Goal: Communication & Community: Answer question/provide support

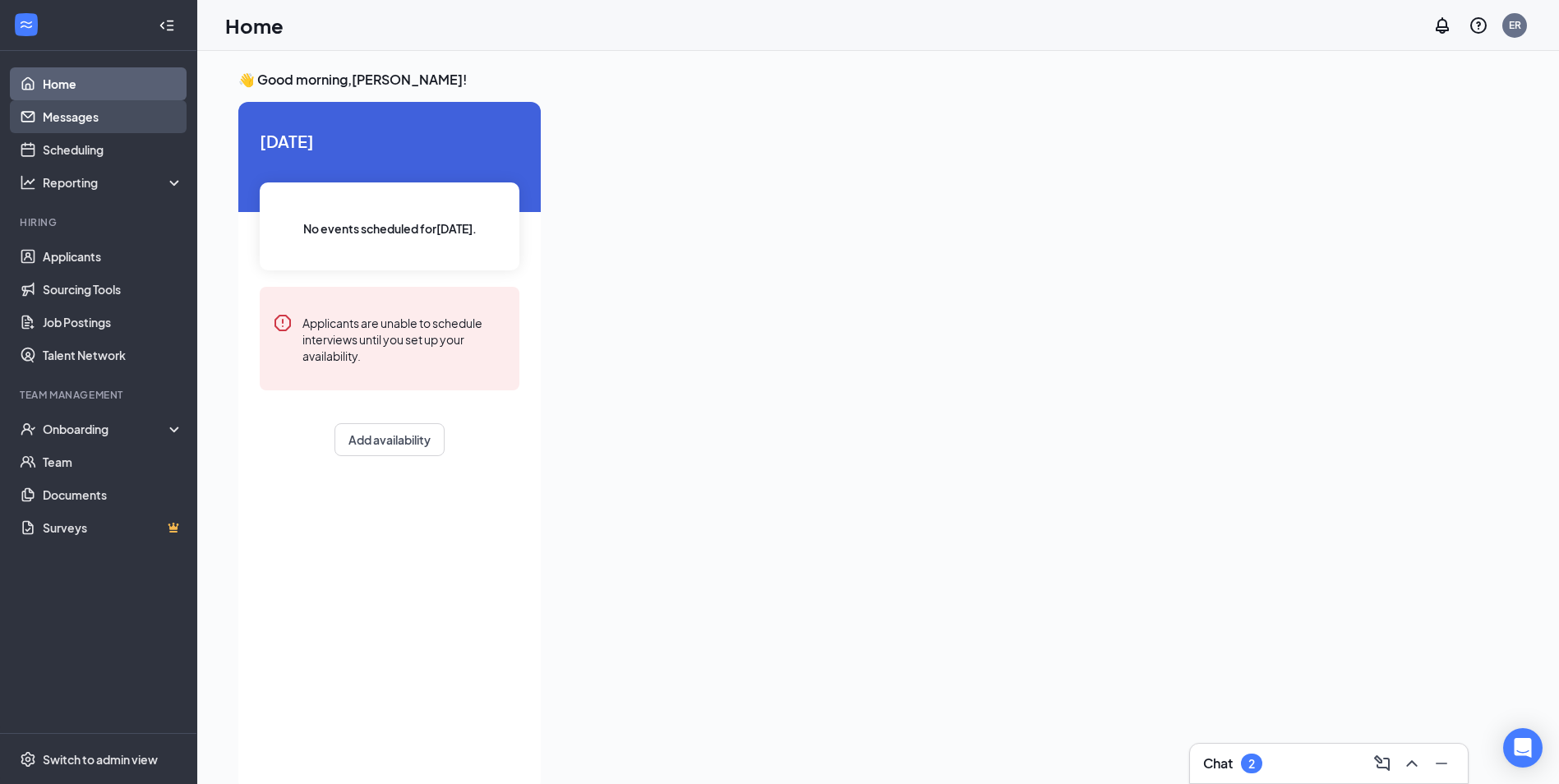
click at [108, 118] on link "Messages" at bounding box center [112, 116] width 141 height 33
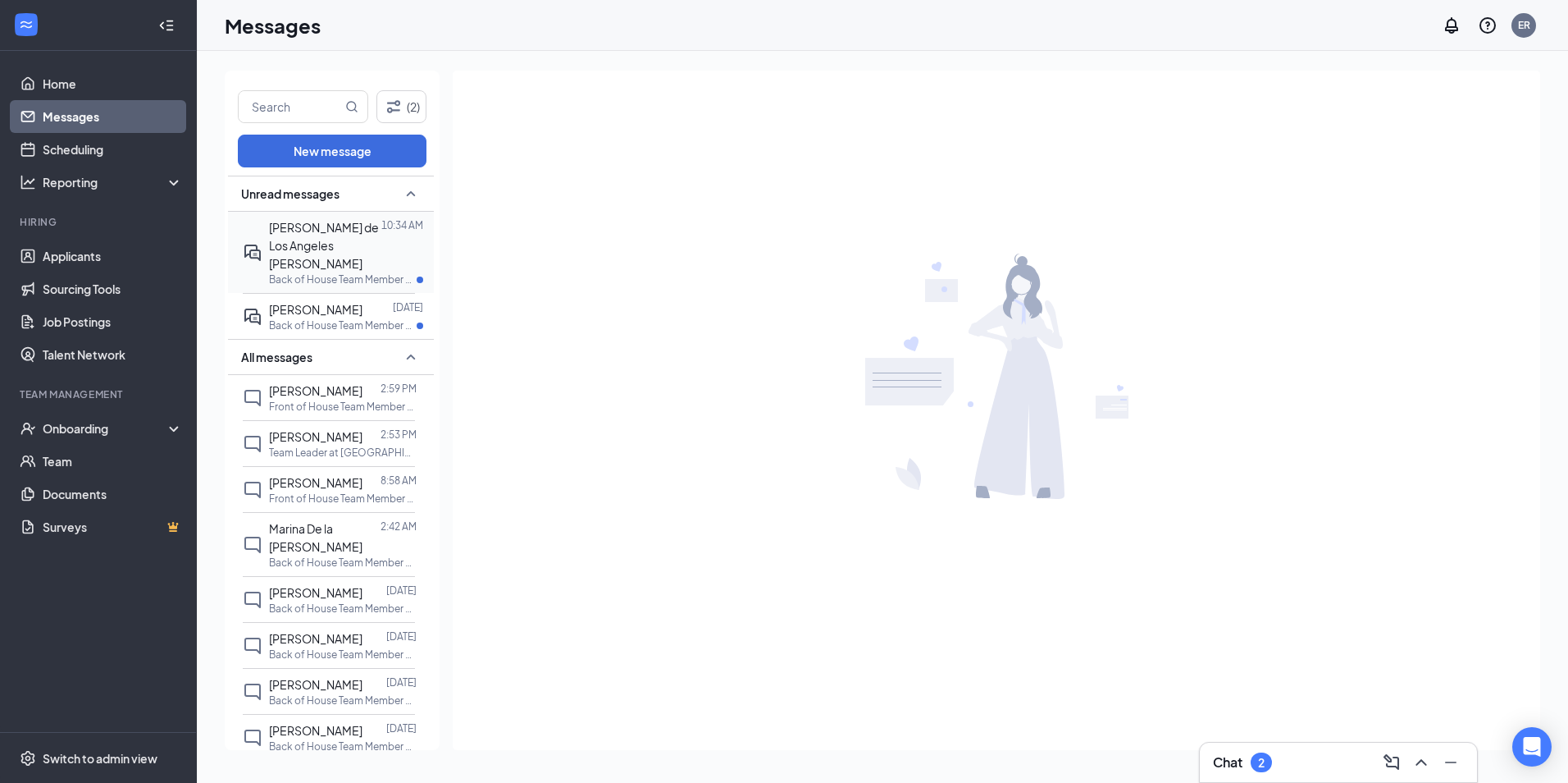
click at [347, 260] on div "[PERSON_NAME] de Los Angeles [PERSON_NAME]" at bounding box center [325, 245] width 112 height 54
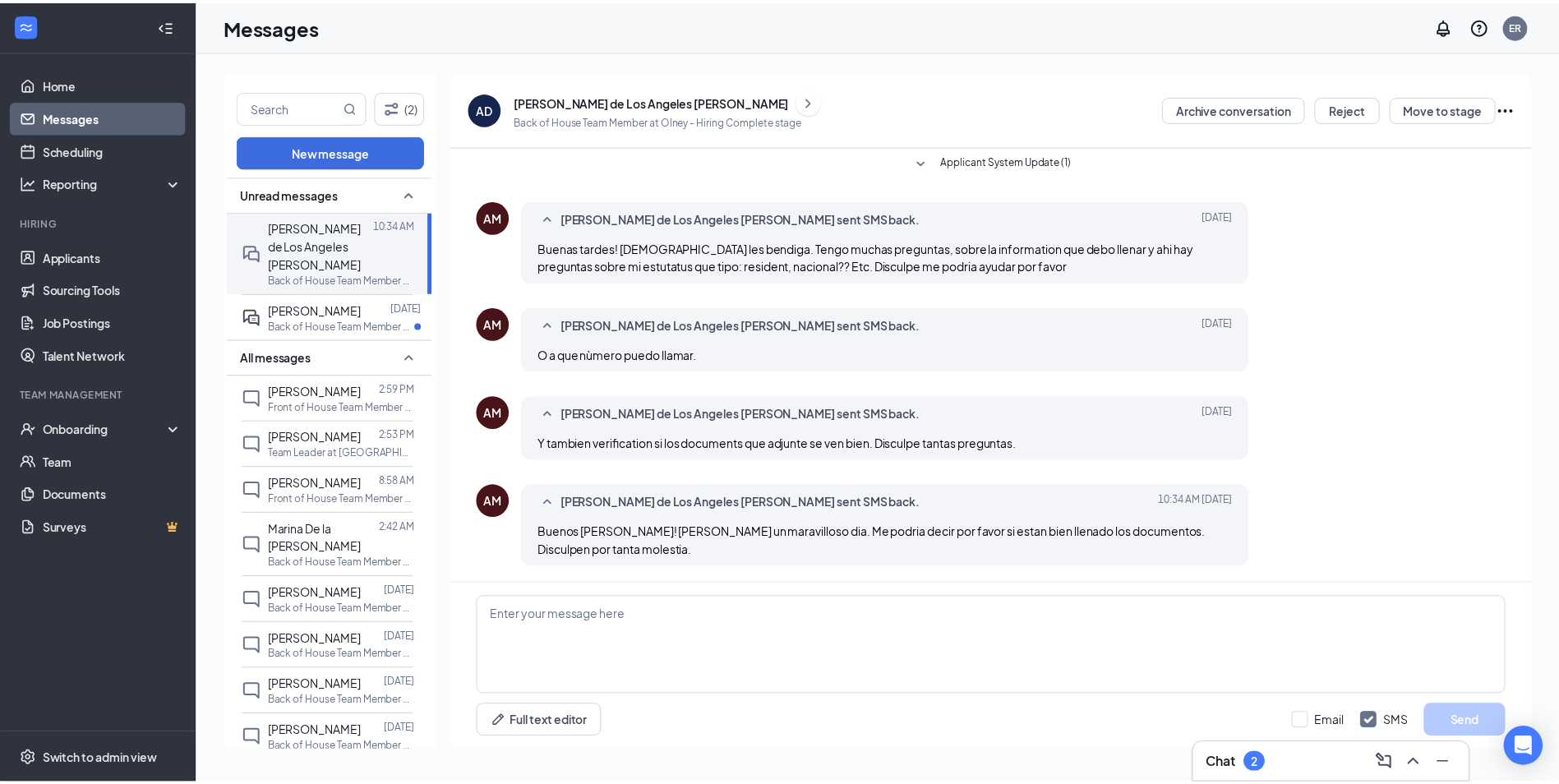
scroll to position [346, 0]
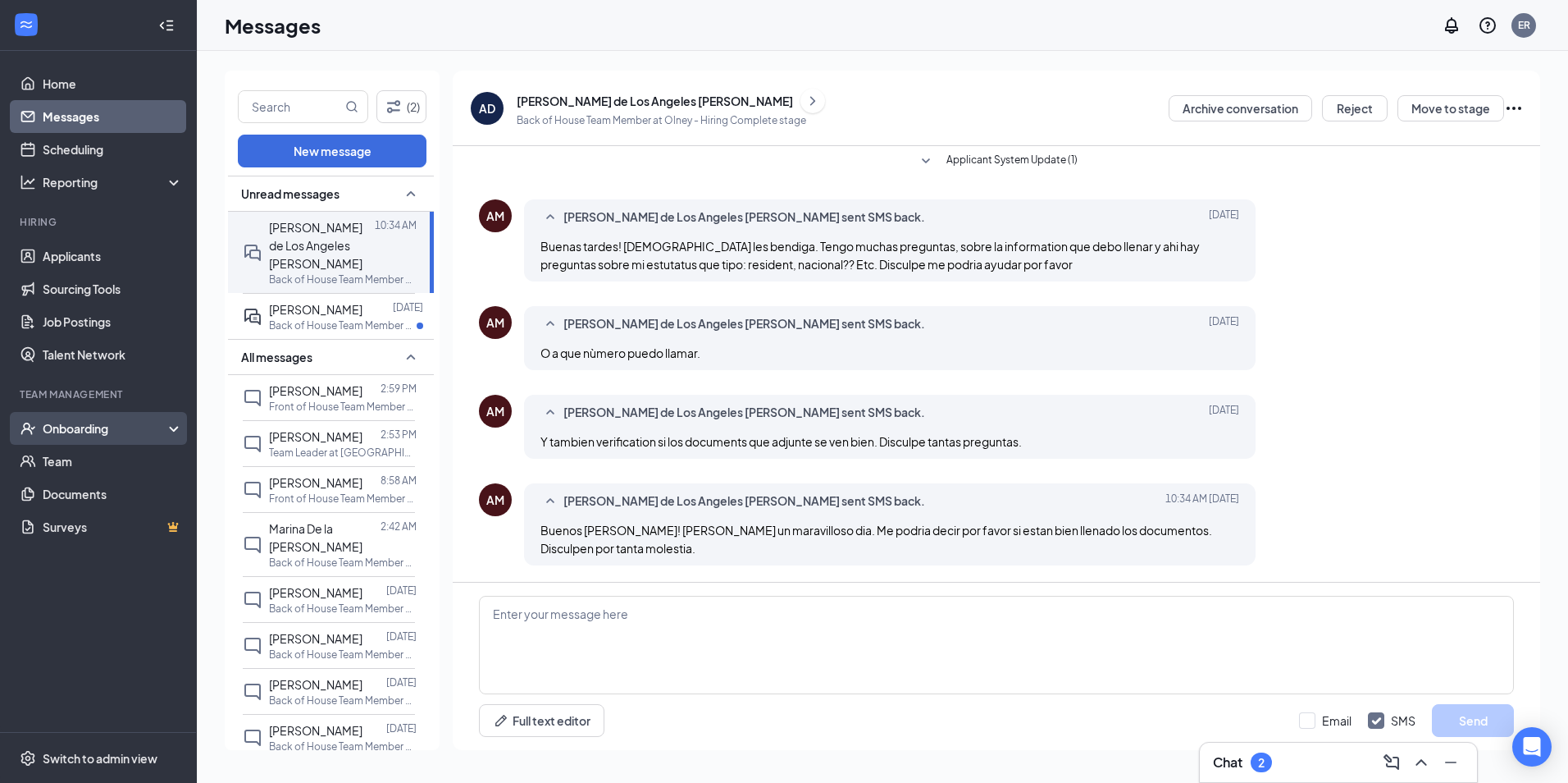
click at [95, 423] on div "Onboarding" at bounding box center [105, 428] width 126 height 17
click at [109, 457] on link "Overview" at bounding box center [112, 460] width 140 height 33
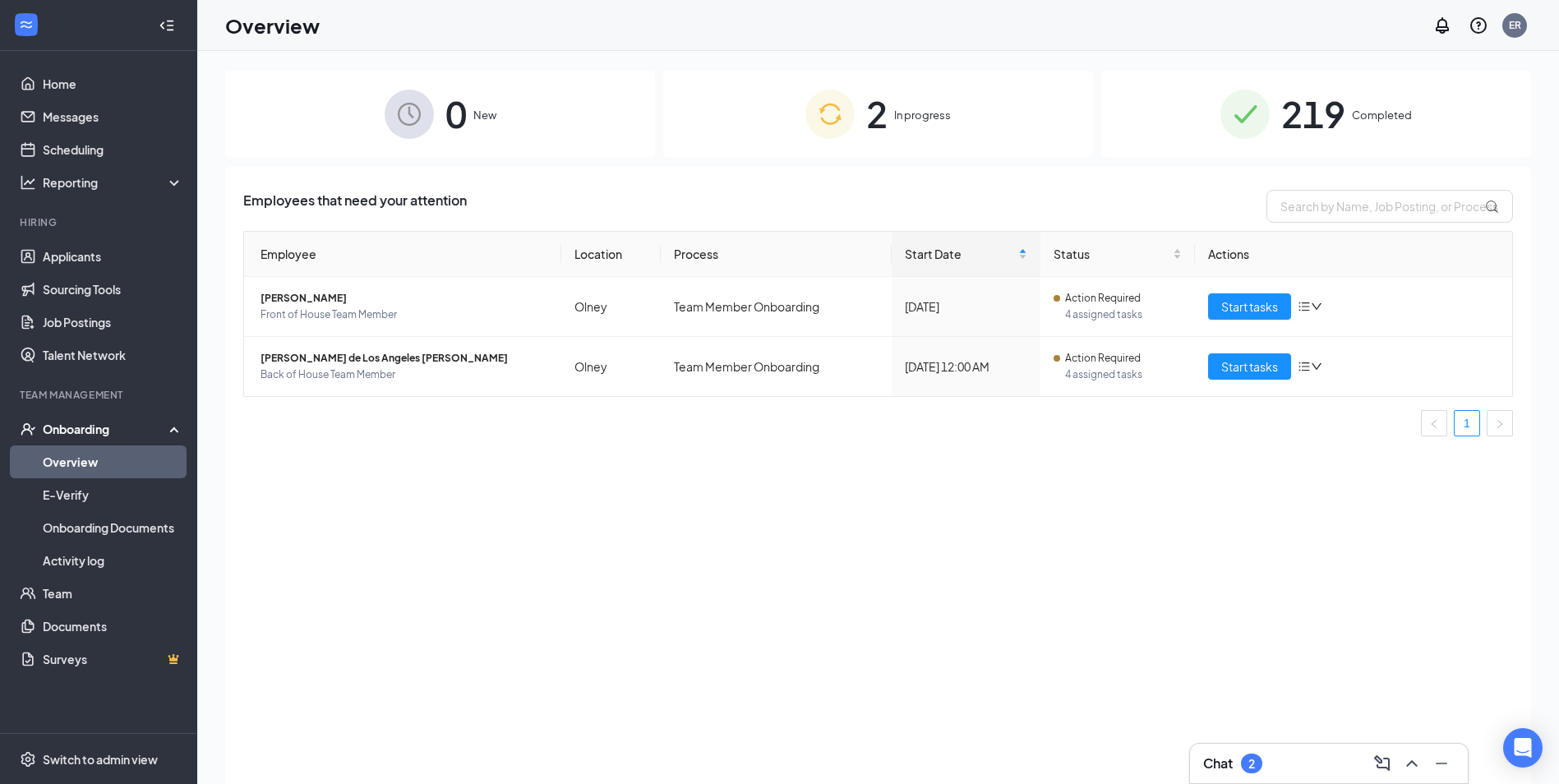
click at [830, 110] on img at bounding box center [830, 114] width 50 height 50
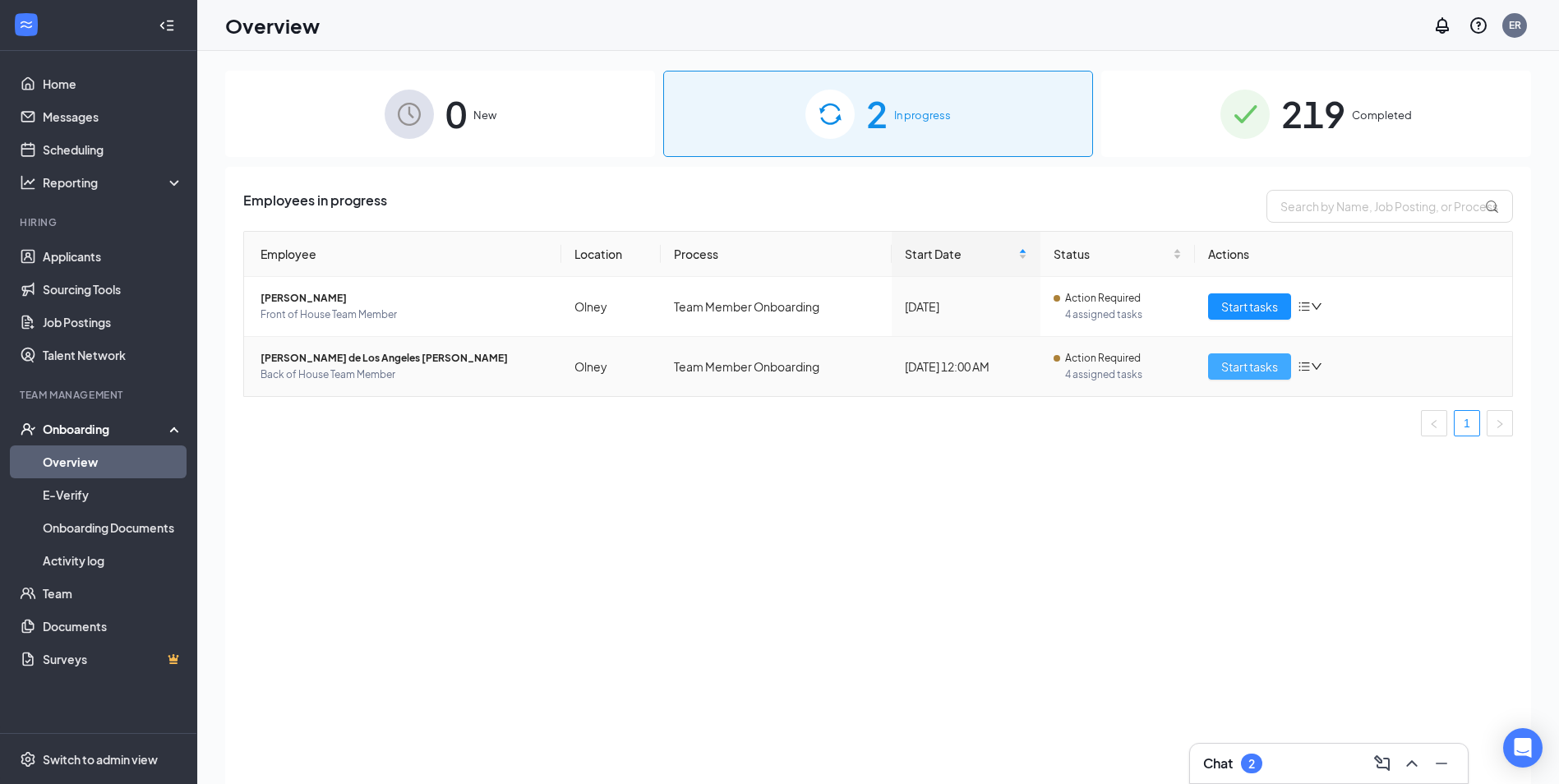
click at [1262, 365] on span "Start tasks" at bounding box center [1250, 366] width 57 height 18
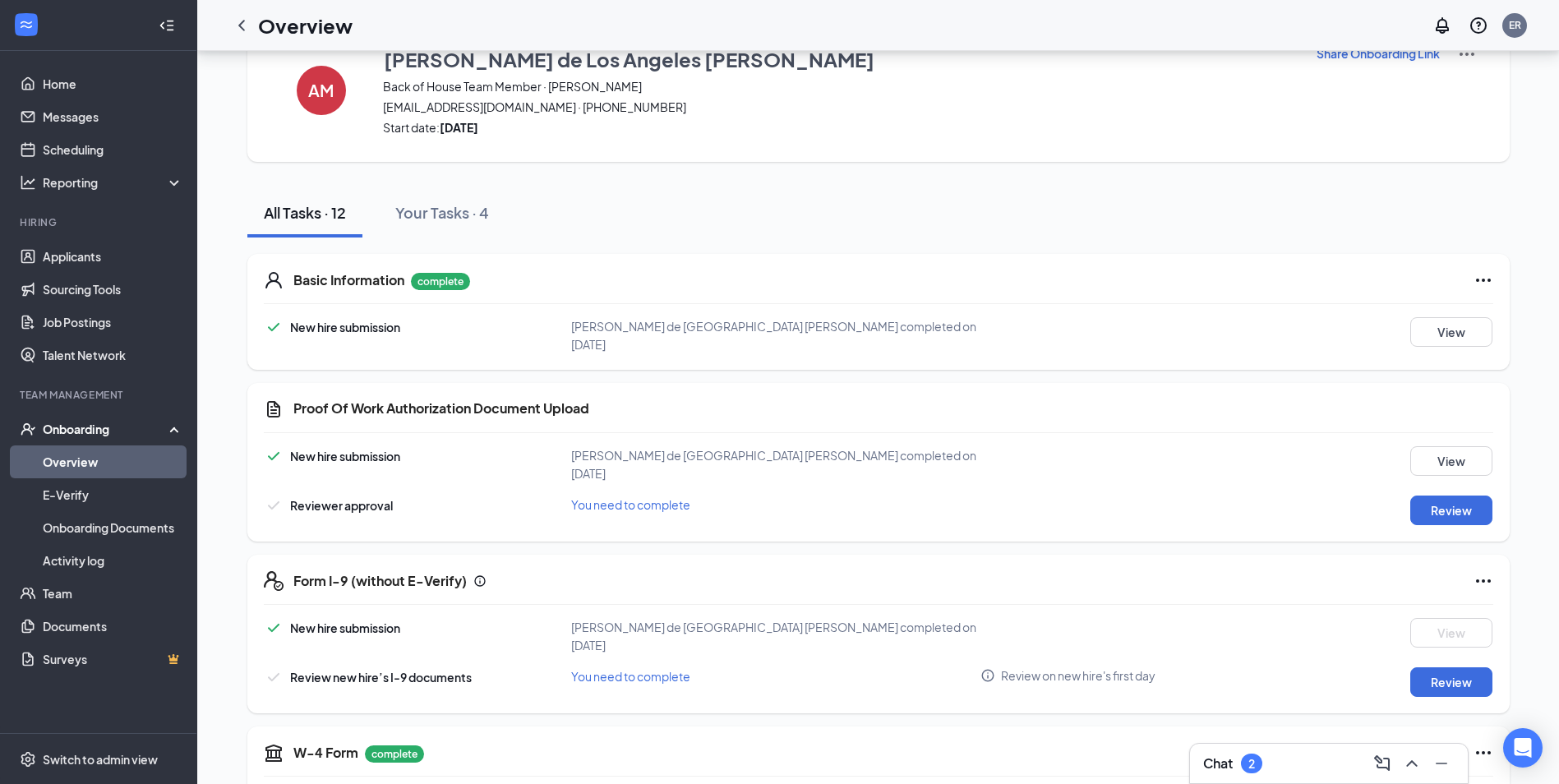
scroll to position [82, 0]
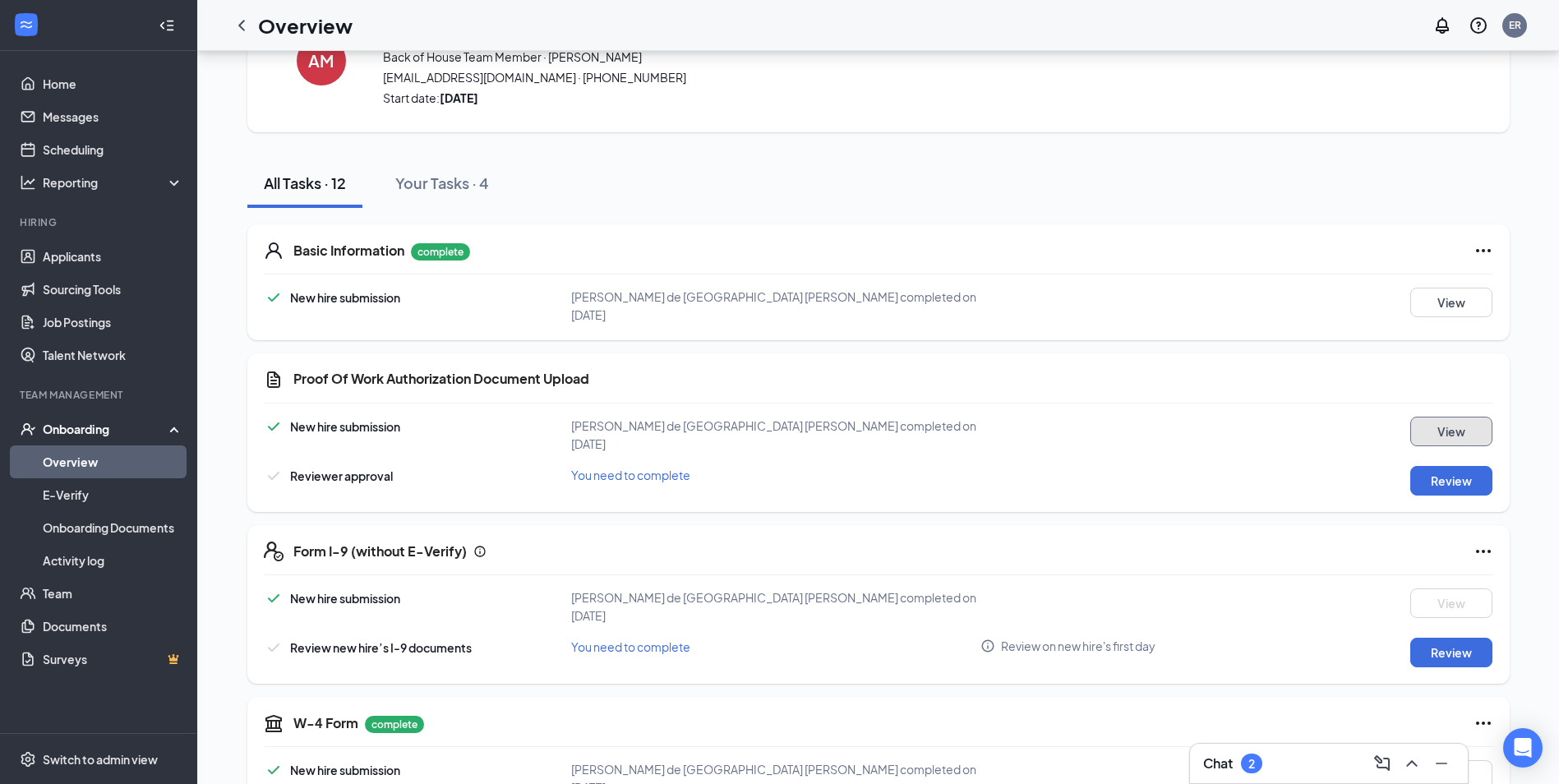
click at [1427, 425] on button "View" at bounding box center [1451, 431] width 82 height 29
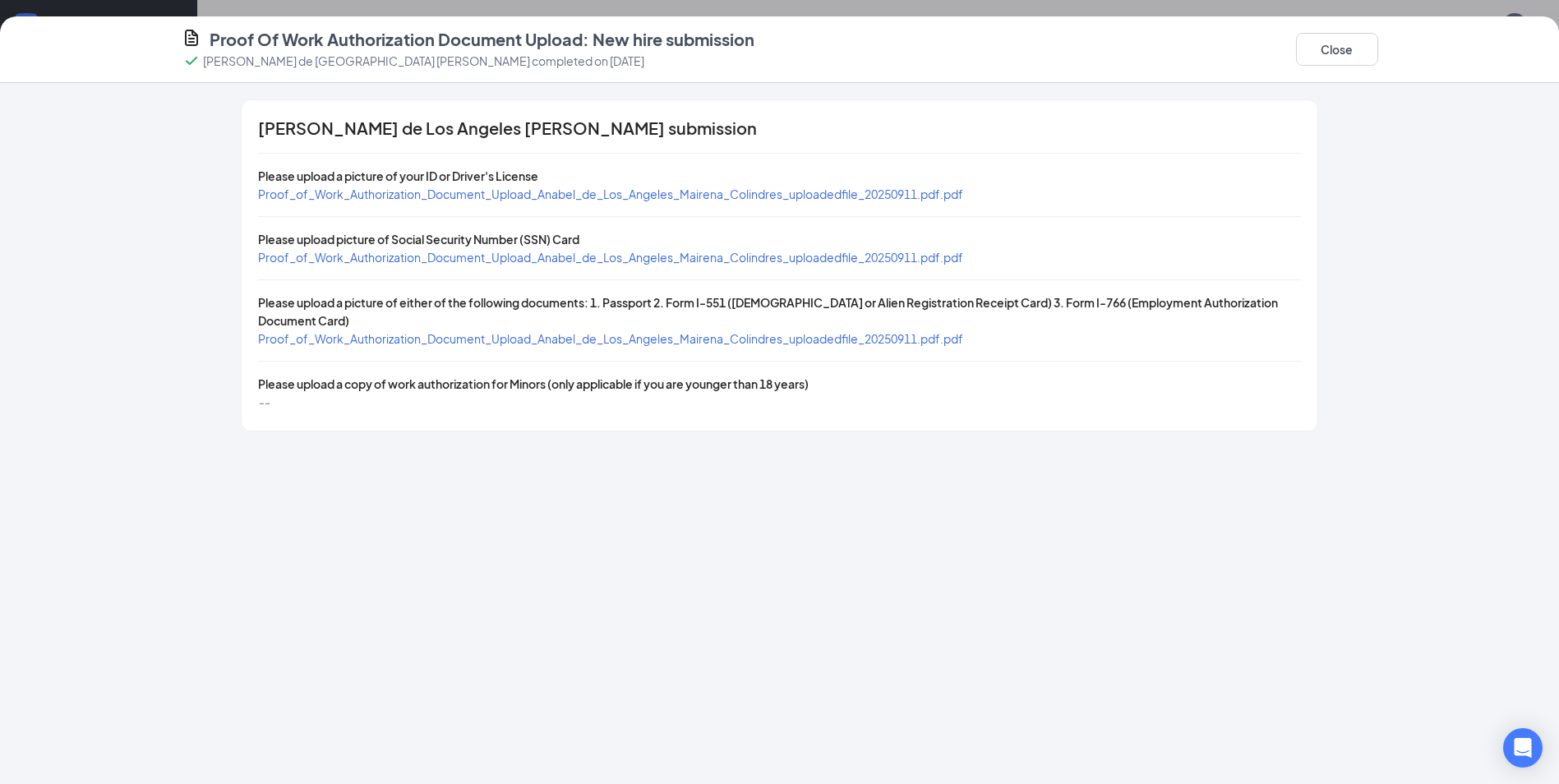
click at [660, 202] on div "Proof_of_Work_Authorization_Document_Upload_Anabel_de_Los_Angeles_Mairena_Colin…" at bounding box center [611, 194] width 706 height 18
click at [660, 191] on span "Proof_of_Work_Authorization_Document_Upload_Anabel_de_Los_Angeles_Mairena_Colin…" at bounding box center [611, 194] width 706 height 15
click at [652, 249] on div "Proof_of_Work_Authorization_Document_Upload_Anabel_de_Los_Angeles_Mairena_Colin…" at bounding box center [611, 257] width 706 height 18
click at [650, 258] on span "Proof_of_Work_Authorization_Document_Upload_Anabel_de_Los_Angeles_Mairena_Colin…" at bounding box center [611, 257] width 706 height 15
click at [638, 342] on span "Proof_of_Work_Authorization_Document_Upload_Anabel_de_Los_Angeles_Mairena_Colin…" at bounding box center [611, 338] width 706 height 15
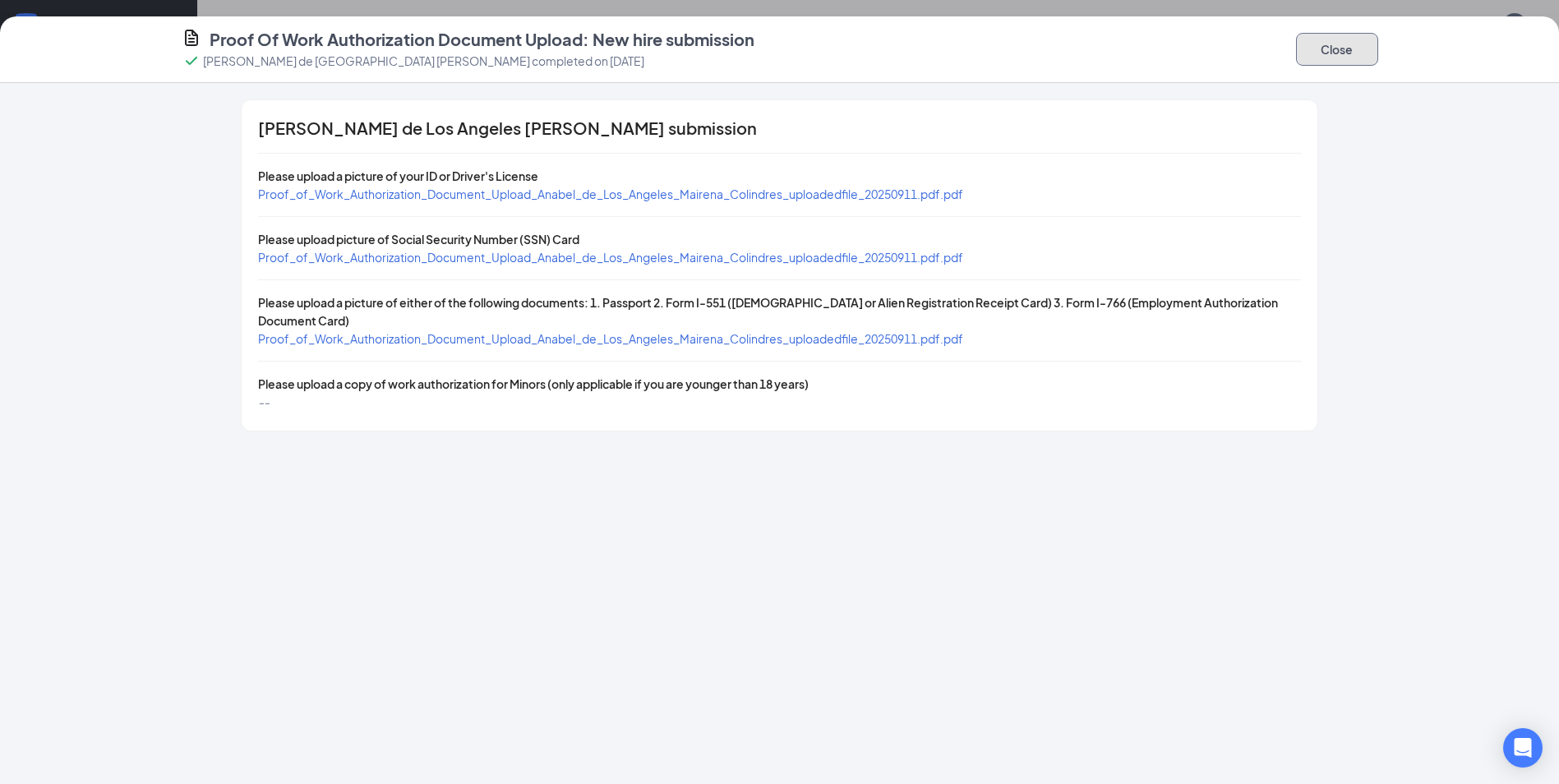
click at [1309, 53] on button "Close" at bounding box center [1337, 49] width 82 height 33
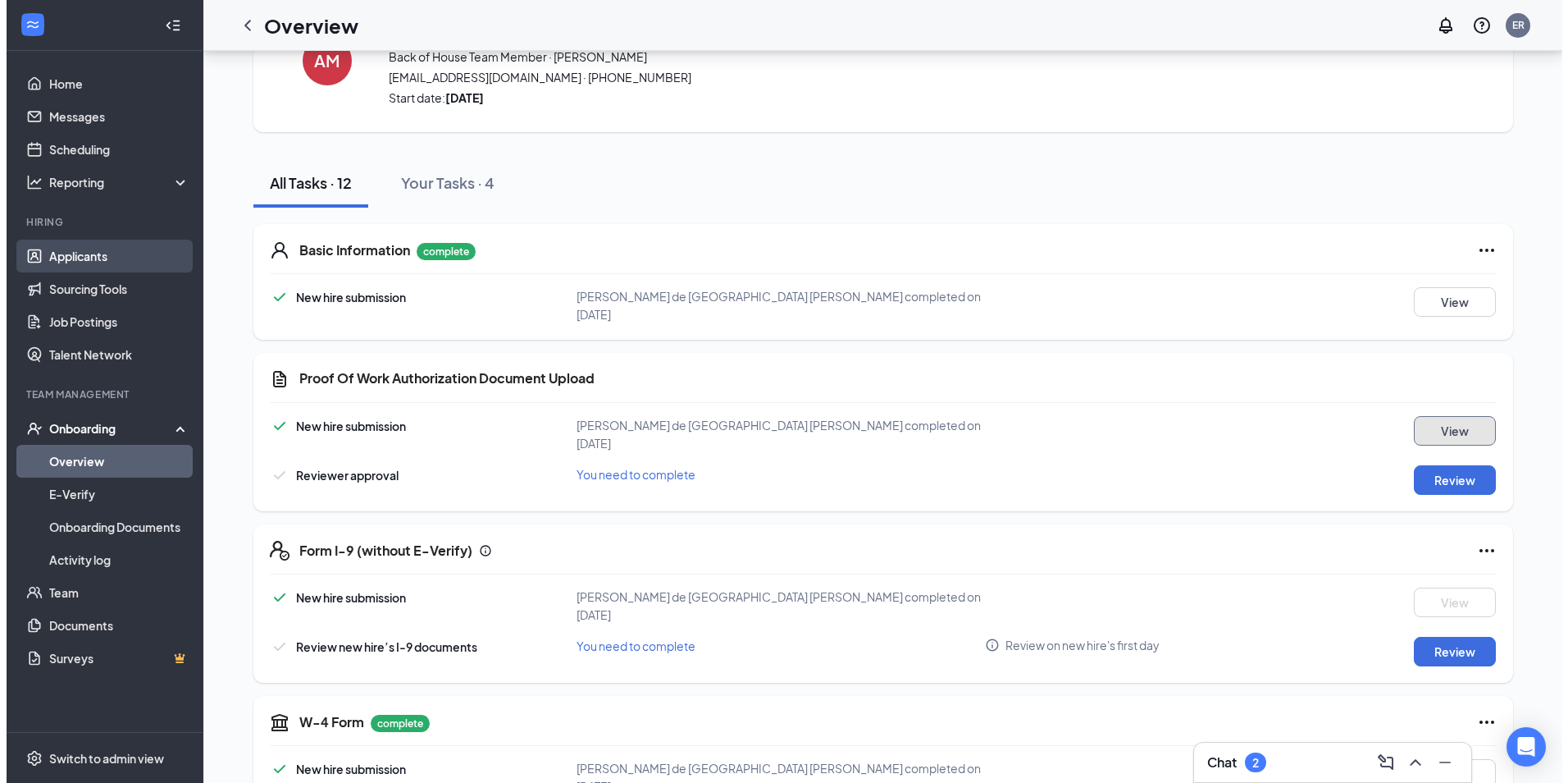
scroll to position [0, 0]
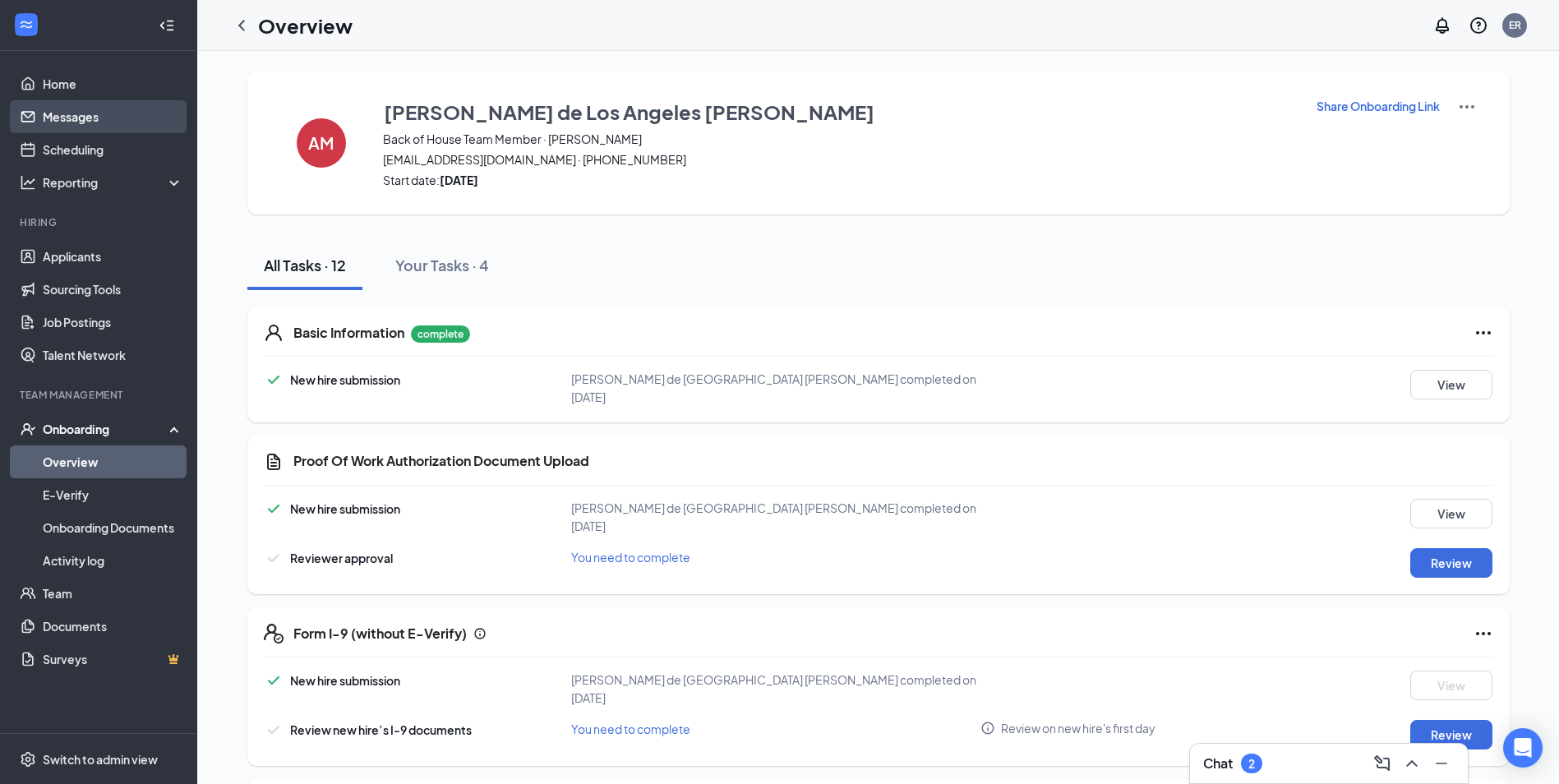
click at [98, 126] on link "Messages" at bounding box center [112, 116] width 141 height 33
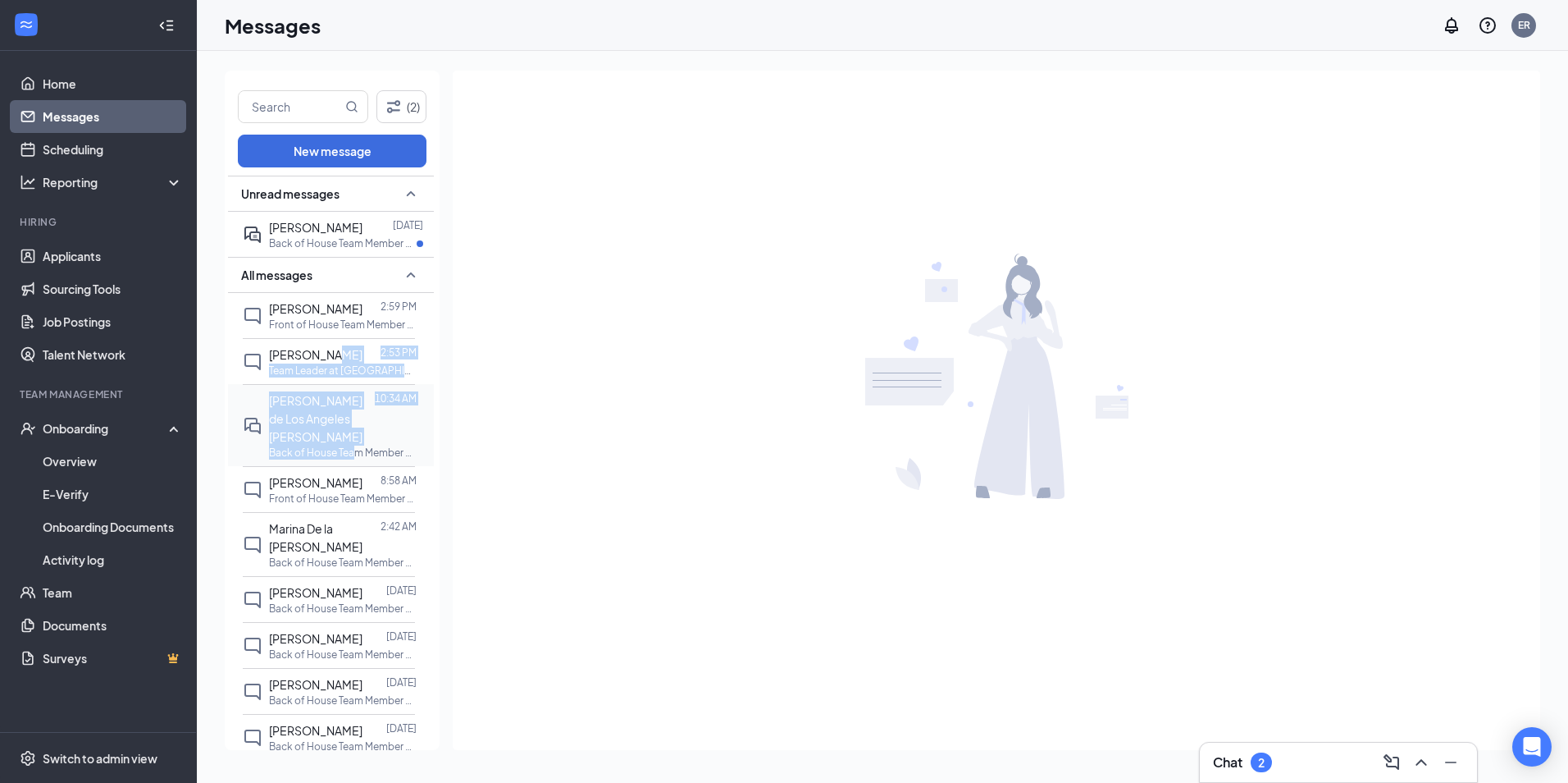
drag, startPoint x: 337, startPoint y: 349, endPoint x: 355, endPoint y: 452, distance: 104.6
click at [355, 452] on div "Unread messages [PERSON_NAME] [DATE] Back of House Team Member at [GEOGRAPHIC_D…" at bounding box center [330, 707] width 206 height 1062
drag, startPoint x: 355, startPoint y: 452, endPoint x: 355, endPoint y: 423, distance: 29.0
click at [346, 430] on div "[PERSON_NAME] de Los Angeles [PERSON_NAME]" at bounding box center [322, 418] width 106 height 54
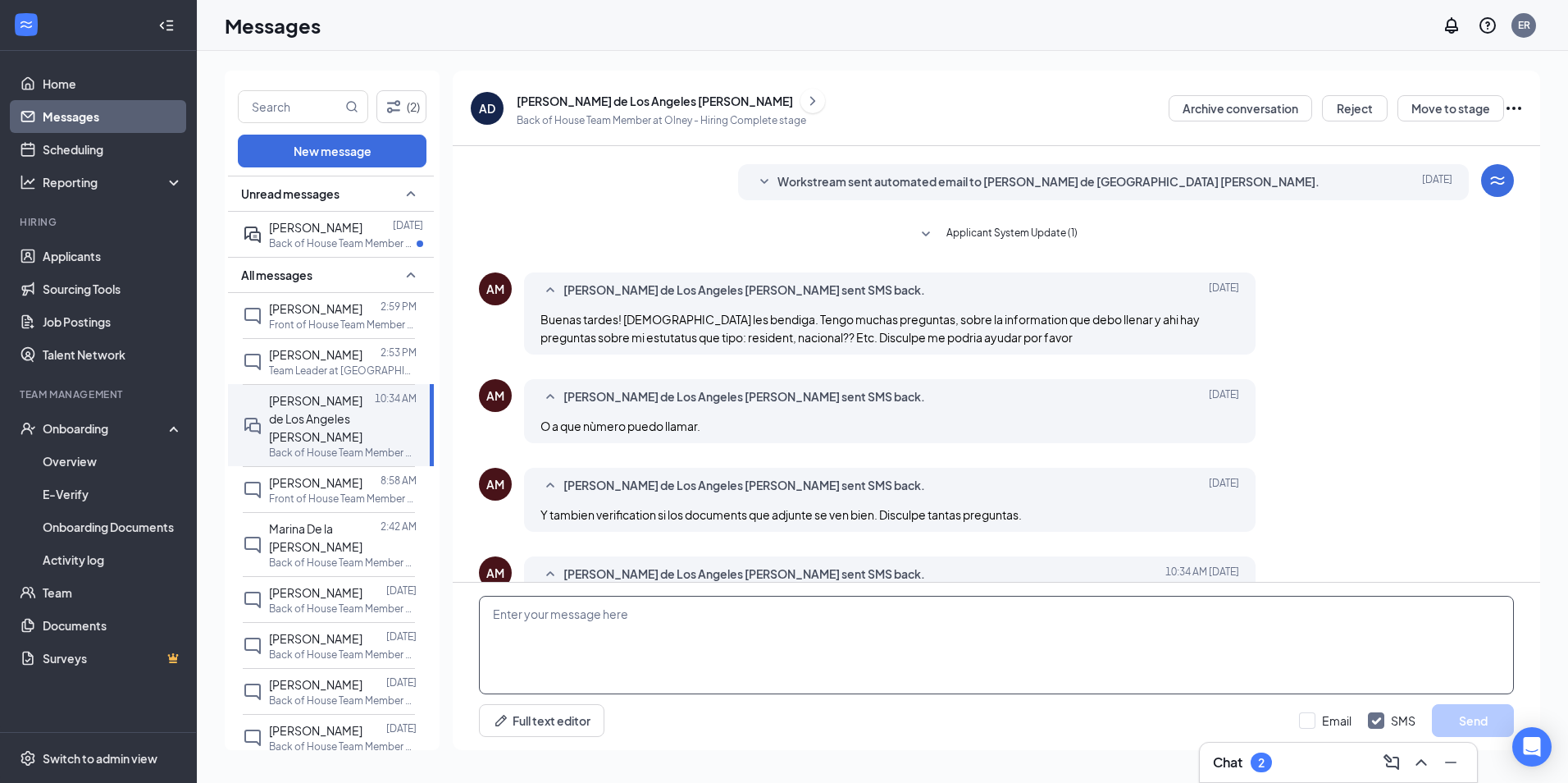
click at [685, 669] on textarea at bounding box center [996, 644] width 1035 height 98
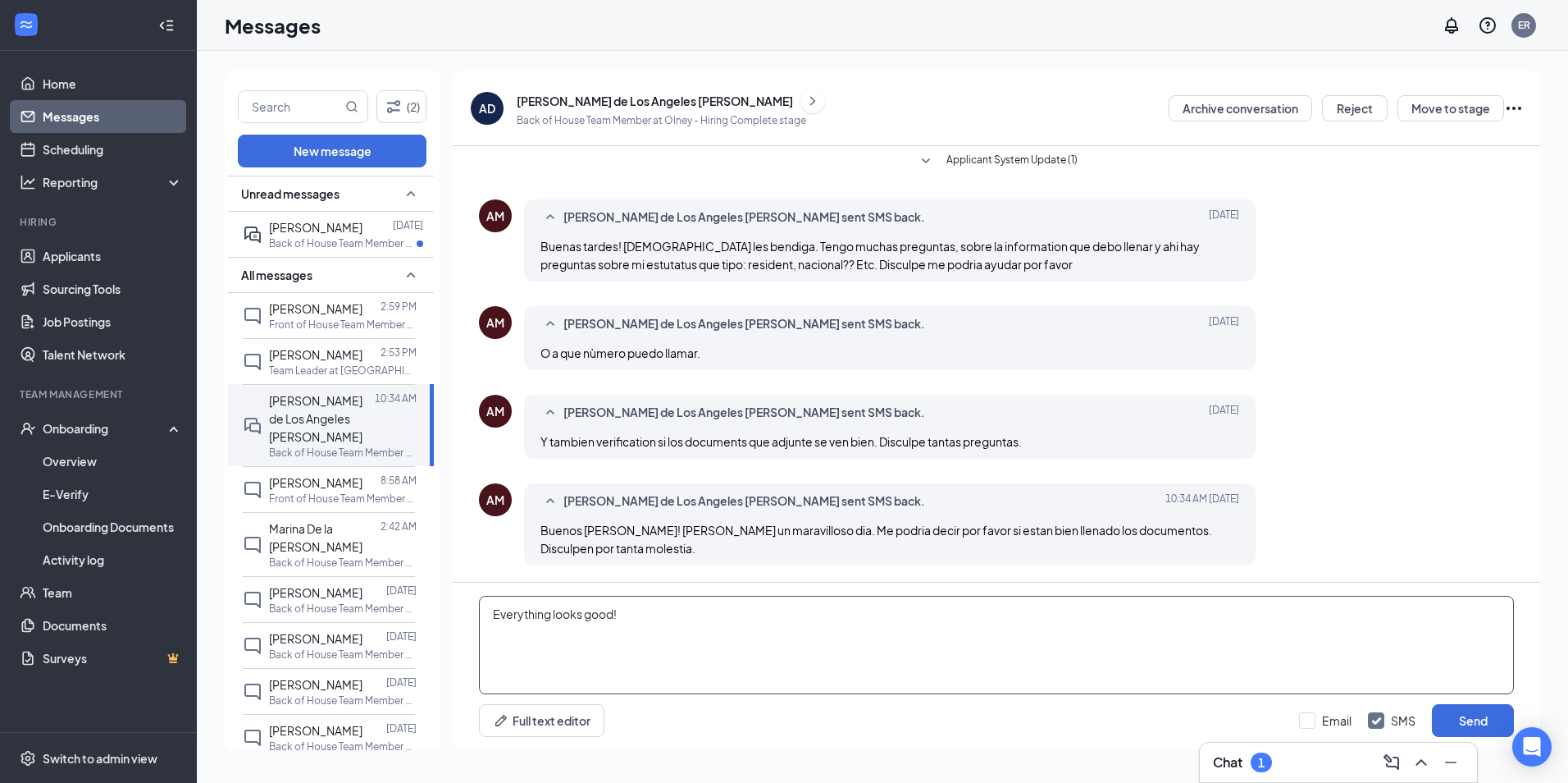
drag, startPoint x: 637, startPoint y: 620, endPoint x: 526, endPoint y: 627, distance: 111.2
click at [528, 627] on textarea "Everything looks good!" at bounding box center [996, 644] width 1035 height 98
click at [476, 618] on div "Everyhing looks good!t Full text editor Email SMS Send" at bounding box center [996, 665] width 1087 height 167
click at [491, 614] on textarea "Everything looks good!" at bounding box center [996, 644] width 1035 height 98
drag, startPoint x: 489, startPoint y: 614, endPoint x: 638, endPoint y: 602, distance: 149.5
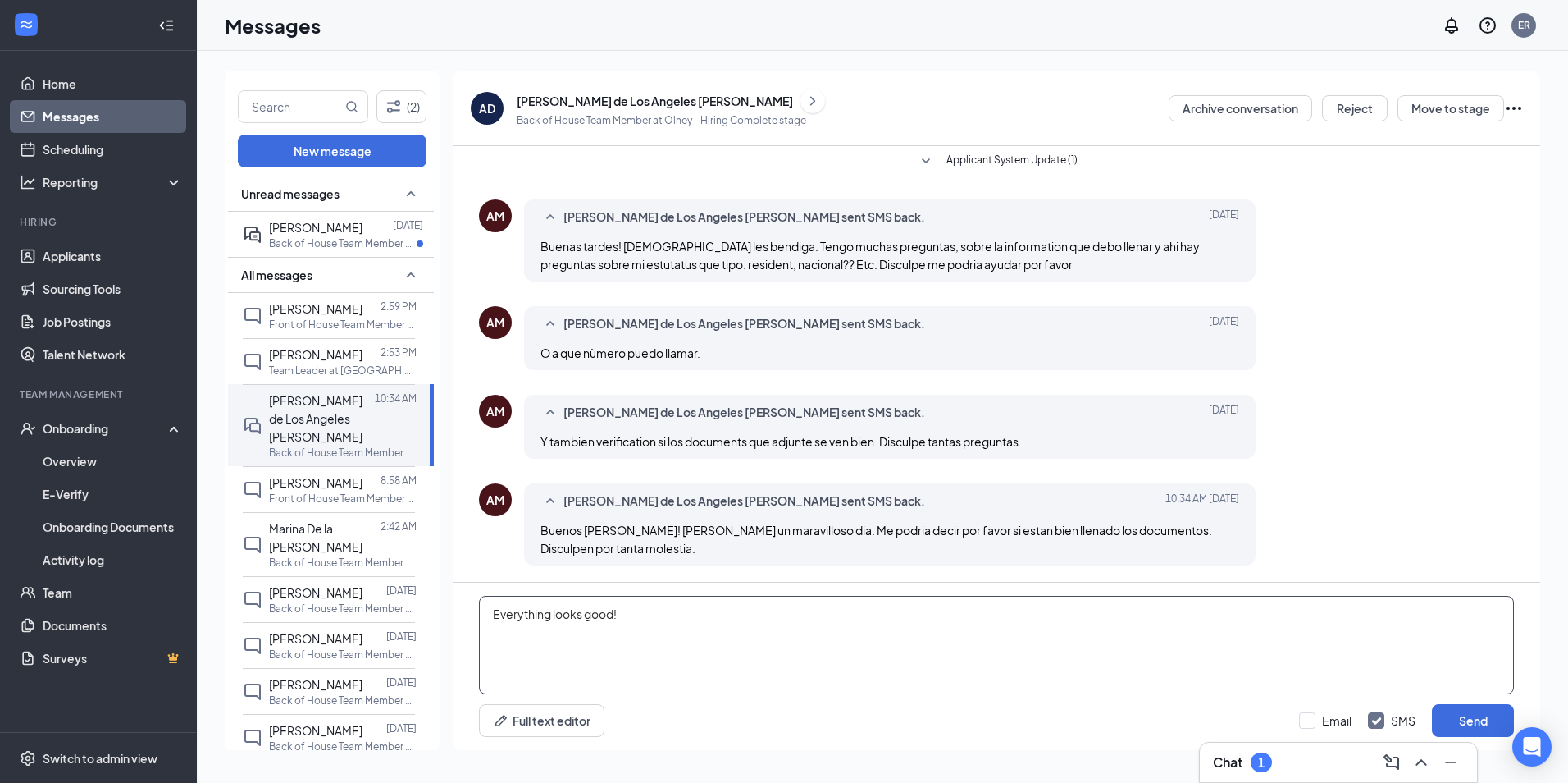
click at [638, 602] on textarea "Everything looks good!" at bounding box center [996, 644] width 1035 height 98
drag, startPoint x: 612, startPoint y: 613, endPoint x: 381, endPoint y: 620, distance: 231.1
drag, startPoint x: 381, startPoint y: 620, endPoint x: 722, endPoint y: 591, distance: 342.2
click at [722, 591] on div "Everything looks good! Full text editor Email SMS Send" at bounding box center [996, 665] width 1087 height 167
drag, startPoint x: 658, startPoint y: 620, endPoint x: 461, endPoint y: 624, distance: 197.0
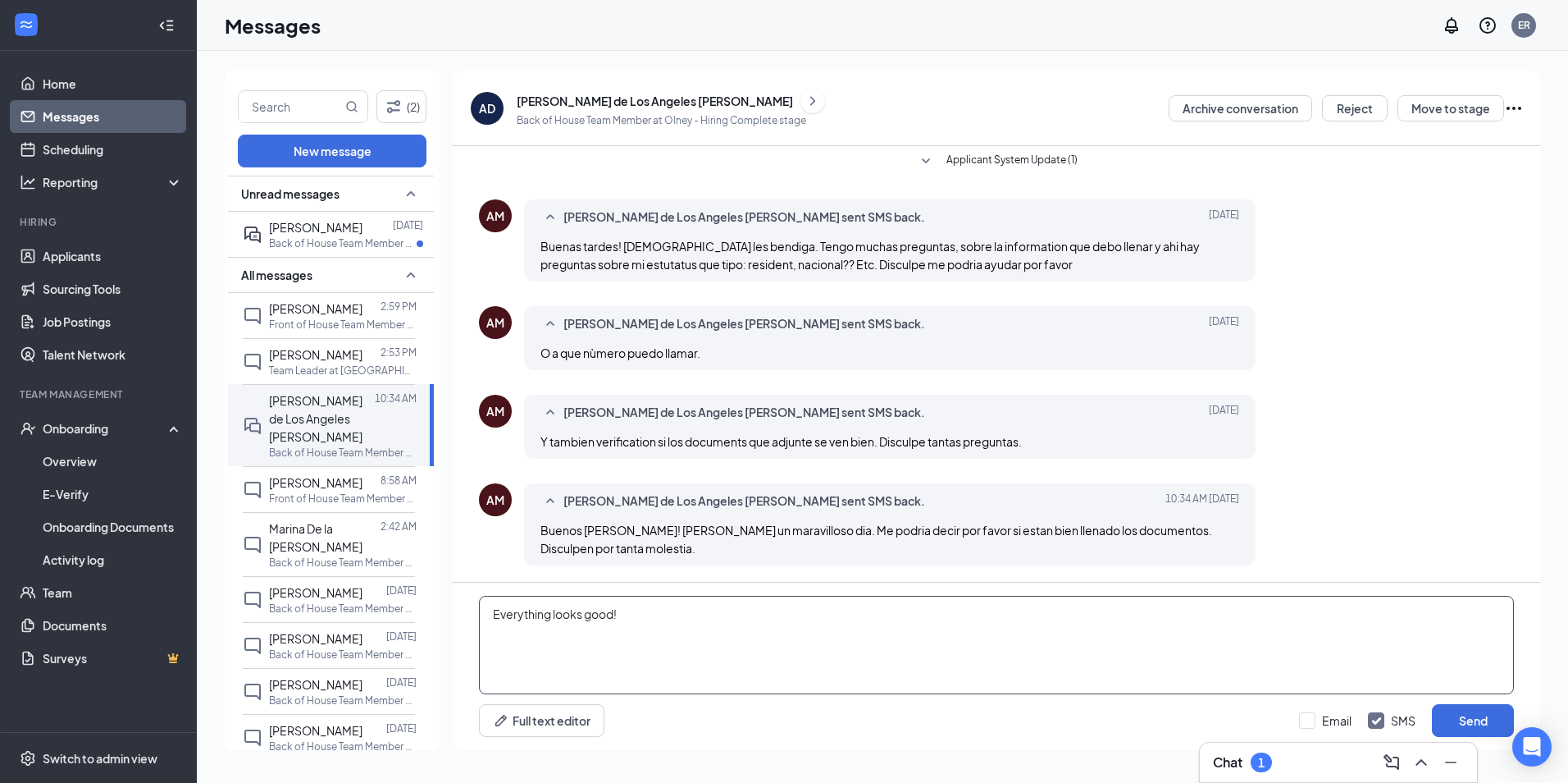
click at [461, 624] on div "Everything looks good! Full text editor Email SMS Send" at bounding box center [996, 665] width 1087 height 167
drag, startPoint x: 572, startPoint y: 591, endPoint x: 672, endPoint y: 620, distance: 104.1
click at [672, 620] on textarea "Everything looks good!" at bounding box center [996, 644] width 1035 height 98
drag, startPoint x: 625, startPoint y: 613, endPoint x: 479, endPoint y: 605, distance: 146.2
click at [479, 605] on textarea "Everything looks good!" at bounding box center [996, 644] width 1035 height 98
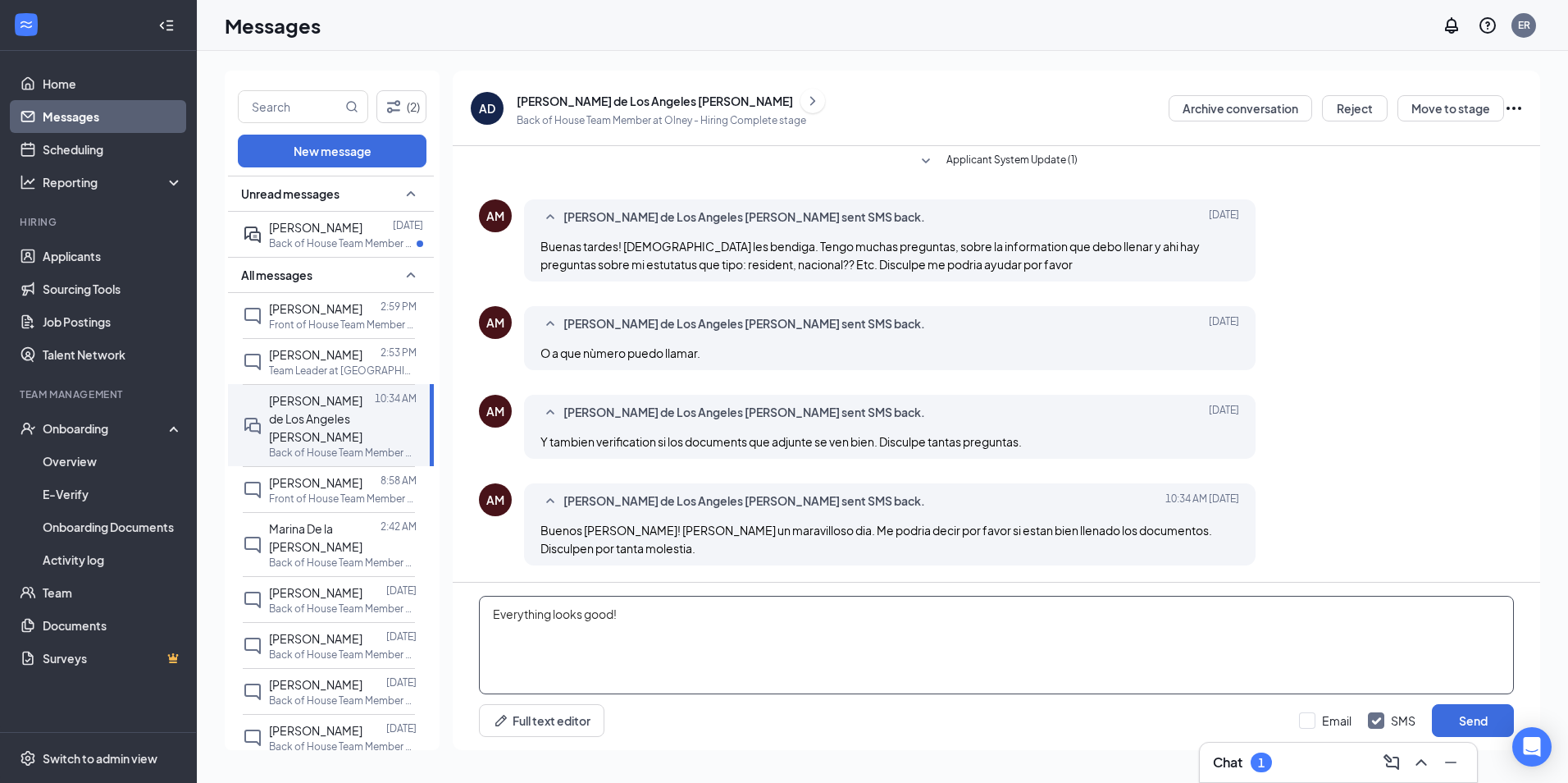
paste textarea "¡Todo se ve bien! ¿Podrías venir a la tienda hoy a las 6 p.m.?"
click at [498, 611] on textarea "¡Todo se ve bien! Podrías venir a la tienda hoy a las 6 p.m.?" at bounding box center [996, 644] width 1035 height 98
drag, startPoint x: 864, startPoint y: 631, endPoint x: 316, endPoint y: 609, distance: 548.4
click at [316, 609] on div "(2) New message Unread messages [PERSON_NAME] [DATE] Back of House Team Member …" at bounding box center [882, 417] width 1315 height 693
paste textarea "¡Todo se ve bien! ¿Podrías venir a la tienda hoy a las 6 p.m. para finalizar tu…"
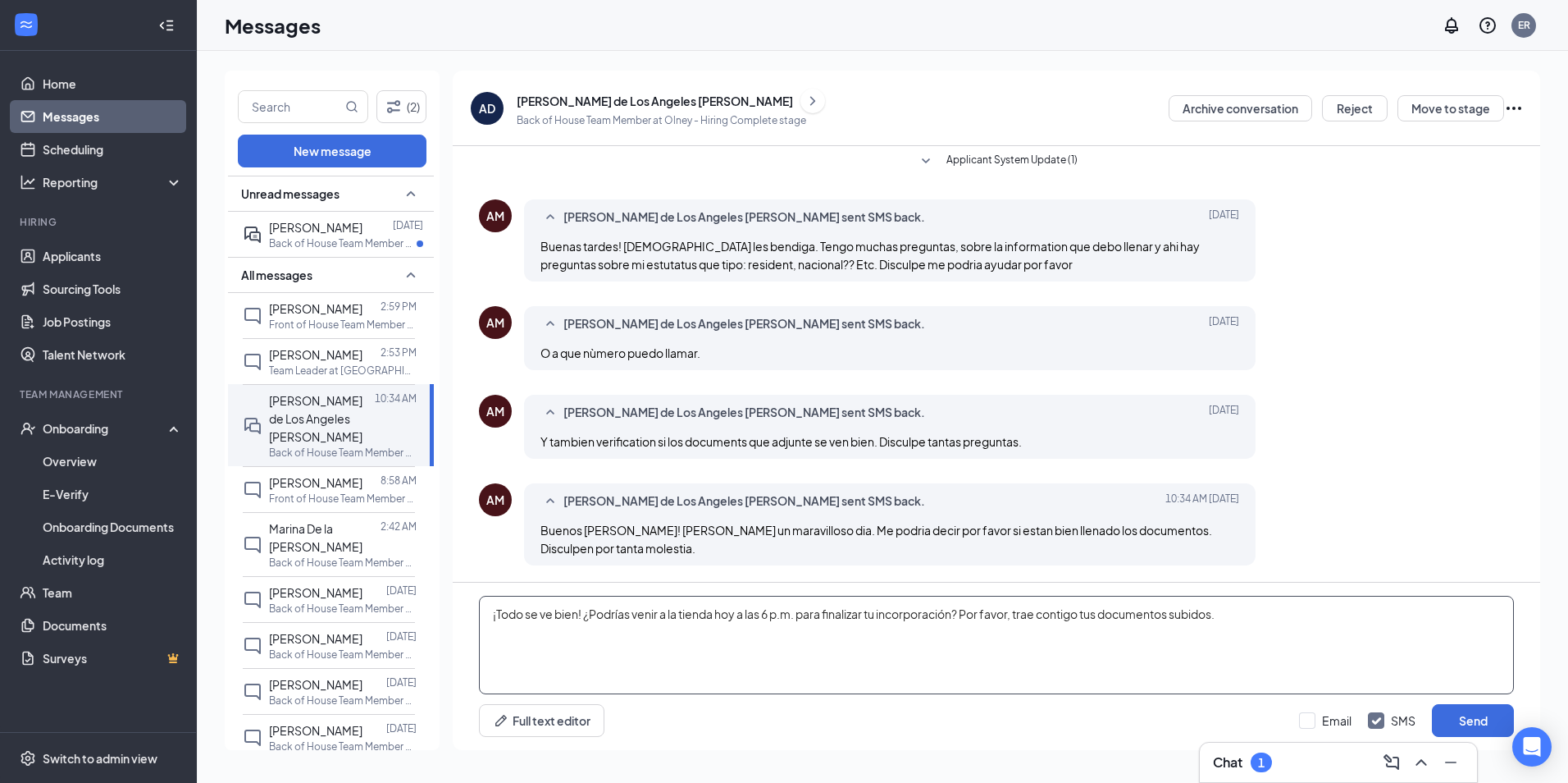
click at [495, 620] on textarea "¡Todo se ve bien! ¿Podrías venir a la tienda hoy a las 6 p.m. para finalizar tu…" at bounding box center [996, 644] width 1035 height 98
type textarea "Todo se ve bien! Podrías venir a la tienda hoy a las 6 p.m. para finalizar tu i…"
click at [1480, 731] on button "Send" at bounding box center [1473, 720] width 82 height 33
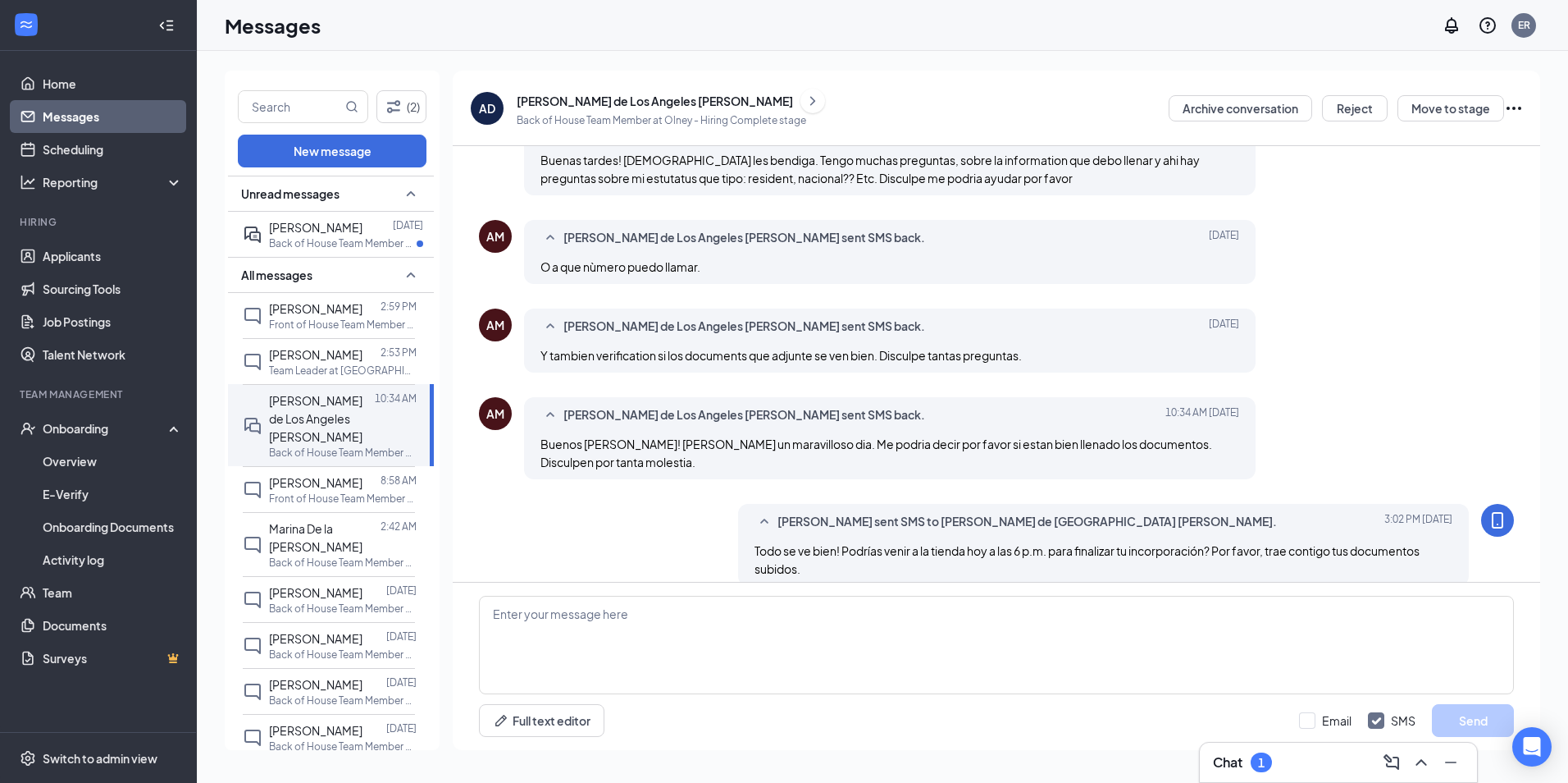
scroll to position [452, 0]
